Goal: Information Seeking & Learning: Learn about a topic

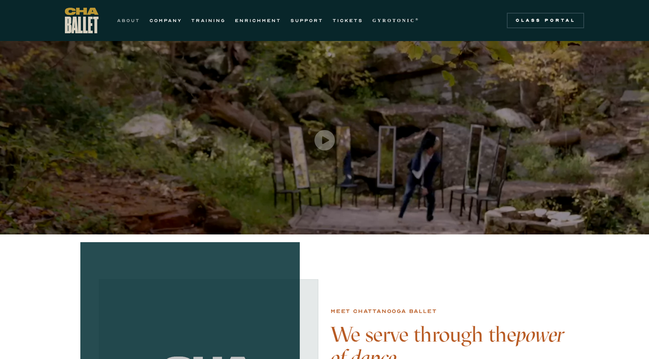
click at [128, 21] on link "ABOUT" at bounding box center [128, 20] width 23 height 9
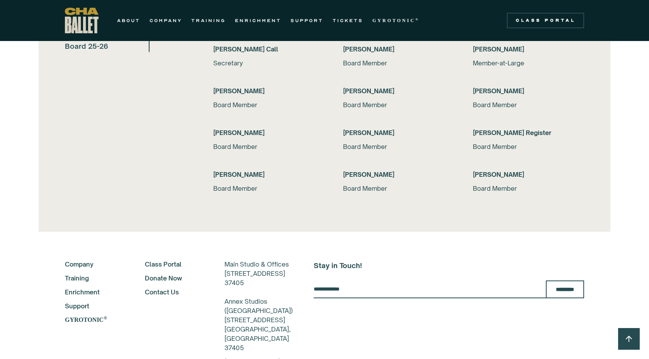
scroll to position [1617, 0]
click at [156, 265] on link "Class Portal" at bounding box center [174, 263] width 59 height 9
click at [172, 21] on link "COMPANY" at bounding box center [166, 20] width 32 height 9
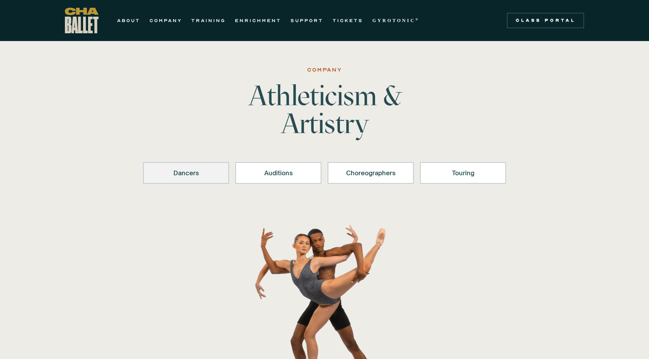
click at [198, 177] on div "Dancers" at bounding box center [186, 172] width 66 height 9
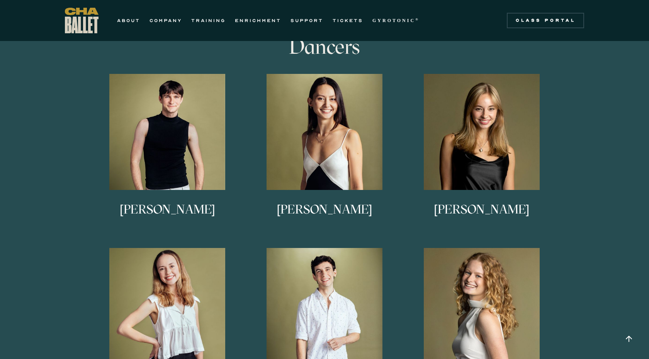
scroll to position [421, 0]
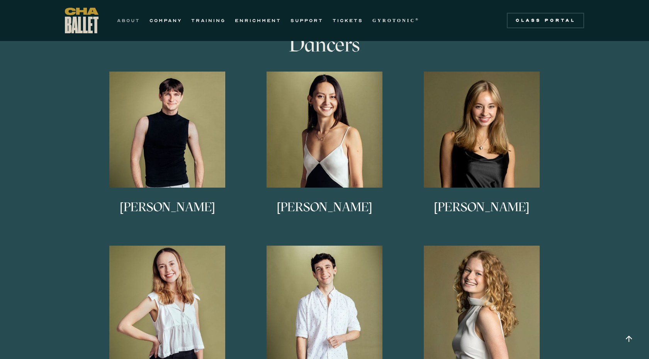
click at [130, 20] on link "ABOUT" at bounding box center [128, 20] width 23 height 9
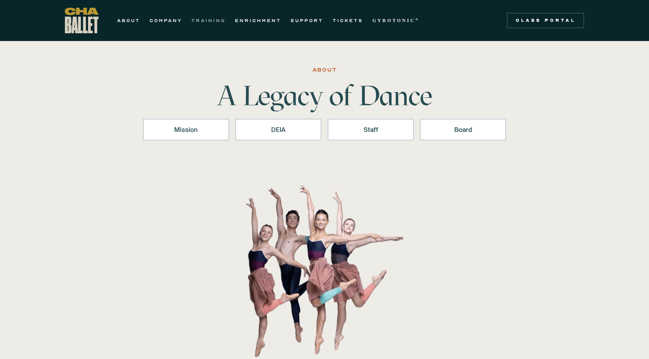
click at [211, 22] on link "TRAINING" at bounding box center [208, 20] width 34 height 9
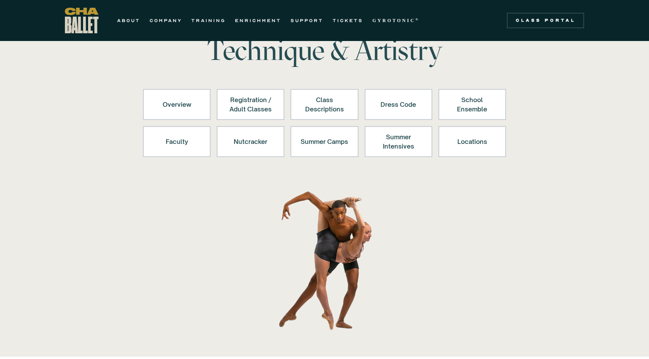
scroll to position [43, 0]
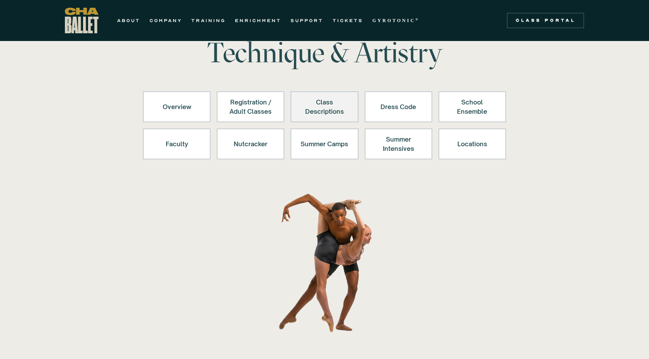
click at [316, 115] on div "Class Descriptions" at bounding box center [325, 106] width 48 height 19
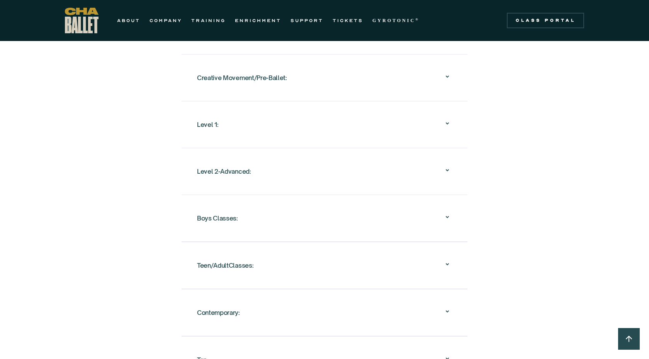
scroll to position [785, 0]
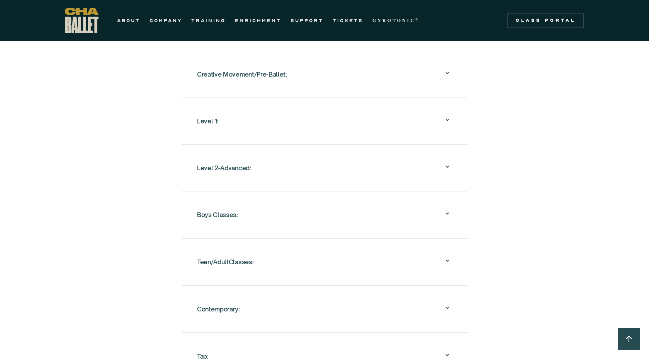
click at [276, 67] on div "Creative Movement/Pre-Ballet:" at bounding box center [242, 74] width 90 height 14
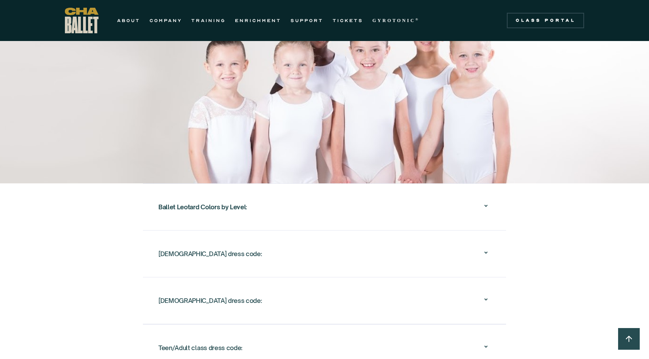
scroll to position [1348, 0]
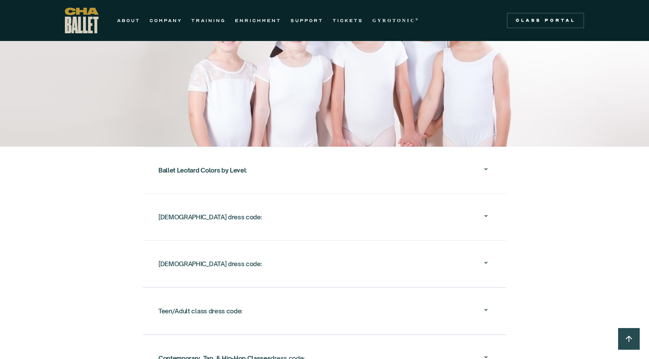
click at [302, 178] on div "Ballet Leotard Colors by Level :" at bounding box center [324, 170] width 332 height 25
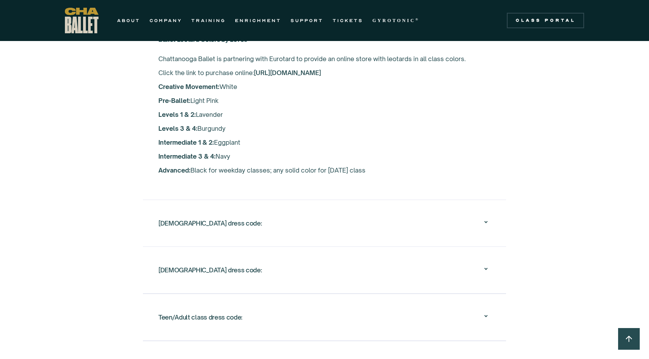
scroll to position [1342, 0]
click at [304, 210] on div "[DEMOGRAPHIC_DATA] dress code:" at bounding box center [324, 222] width 332 height 25
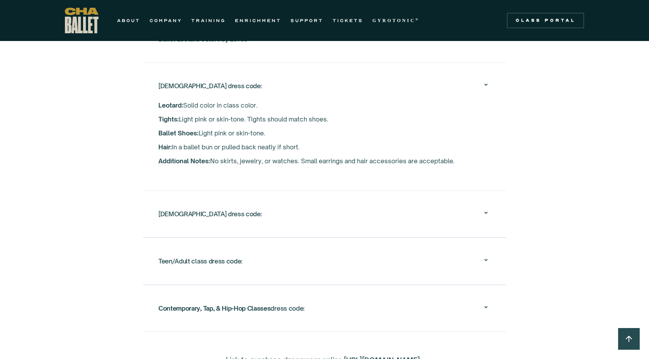
click at [304, 202] on div "[DEMOGRAPHIC_DATA] dress code:" at bounding box center [324, 213] width 332 height 25
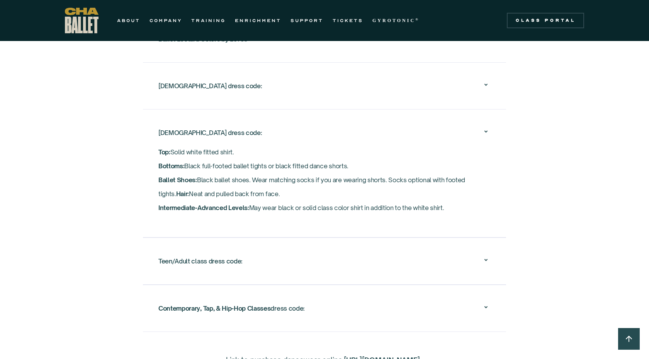
click at [304, 204] on nav "Top: Solid white fitted shirt. ‍ Bottoms: Black full-footed ballet tights or bl…" at bounding box center [324, 185] width 332 height 81
click at [286, 78] on div "[DEMOGRAPHIC_DATA] dress code:" at bounding box center [324, 85] width 332 height 25
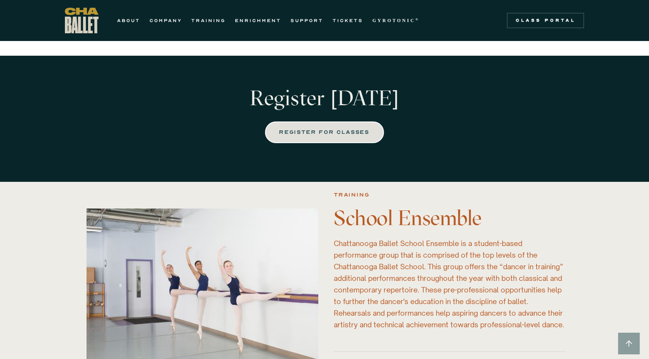
scroll to position [1618, 0]
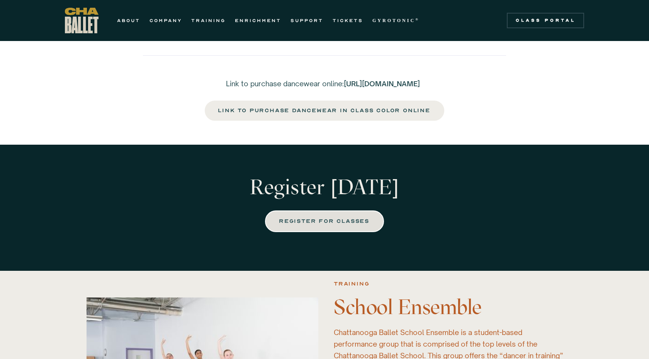
click at [346, 213] on link "REGISTER FOR CLASSES" at bounding box center [324, 221] width 119 height 22
